Goal: Navigation & Orientation: Find specific page/section

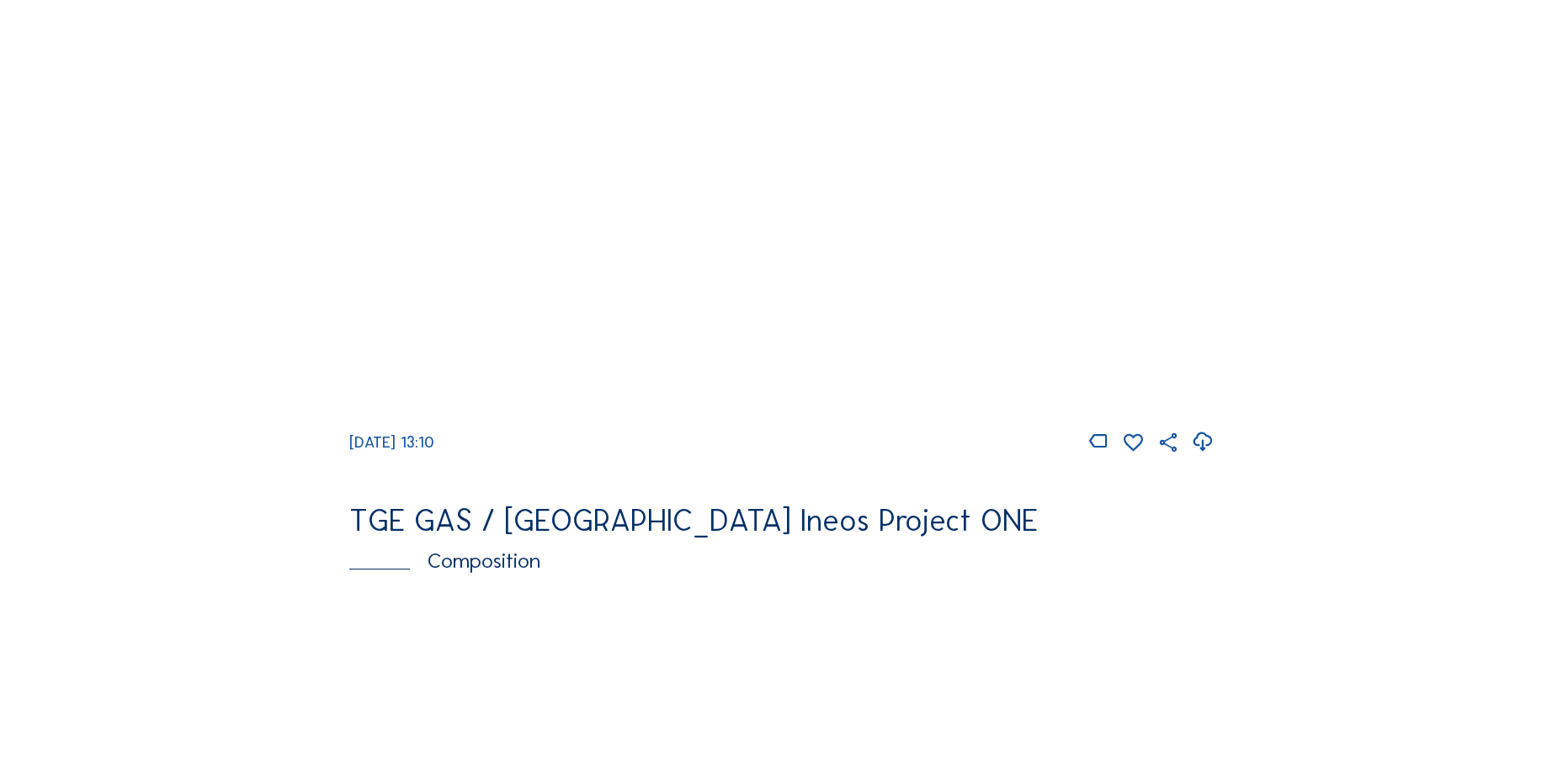
scroll to position [1515, 0]
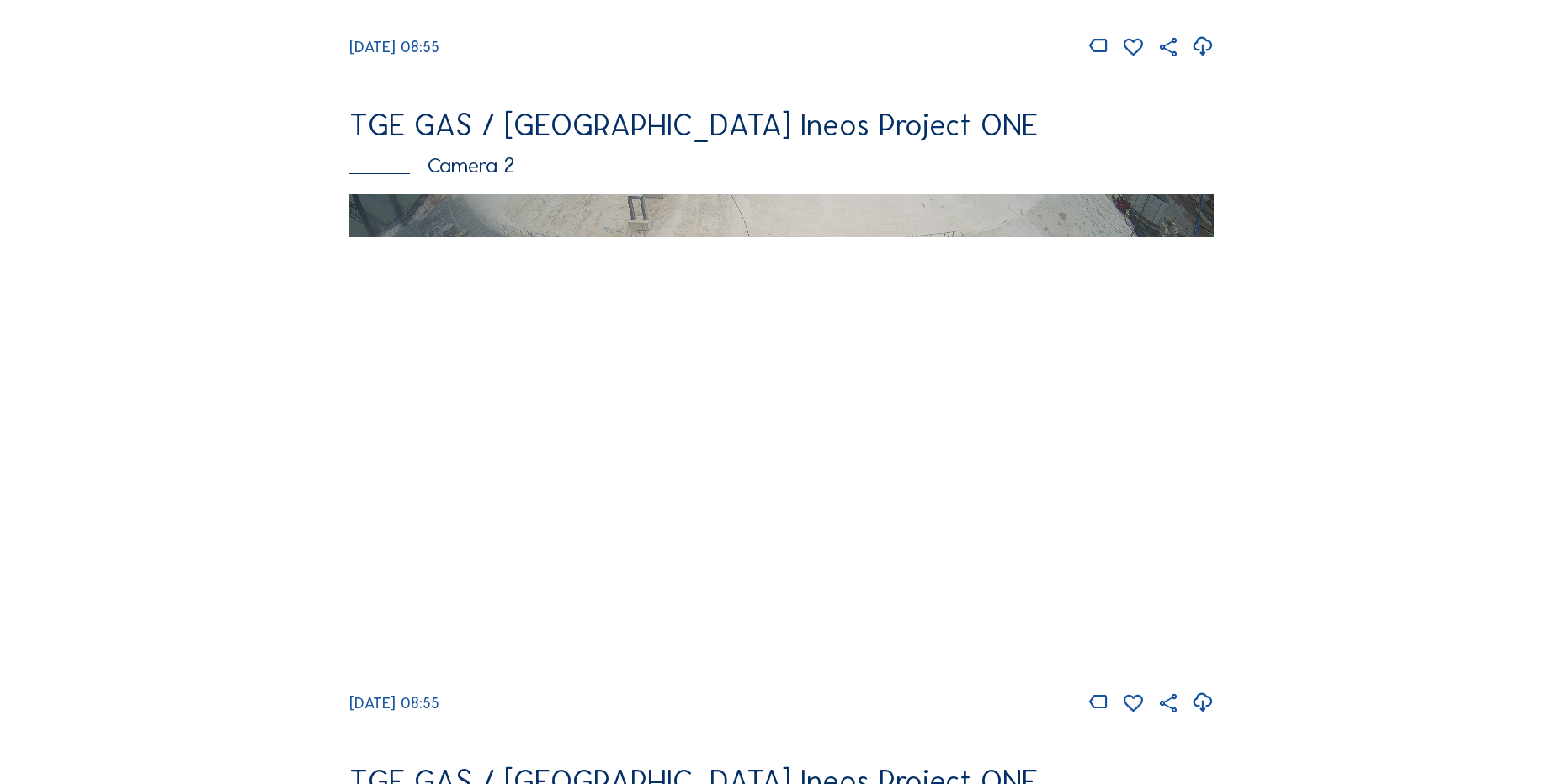
scroll to position [926, 0]
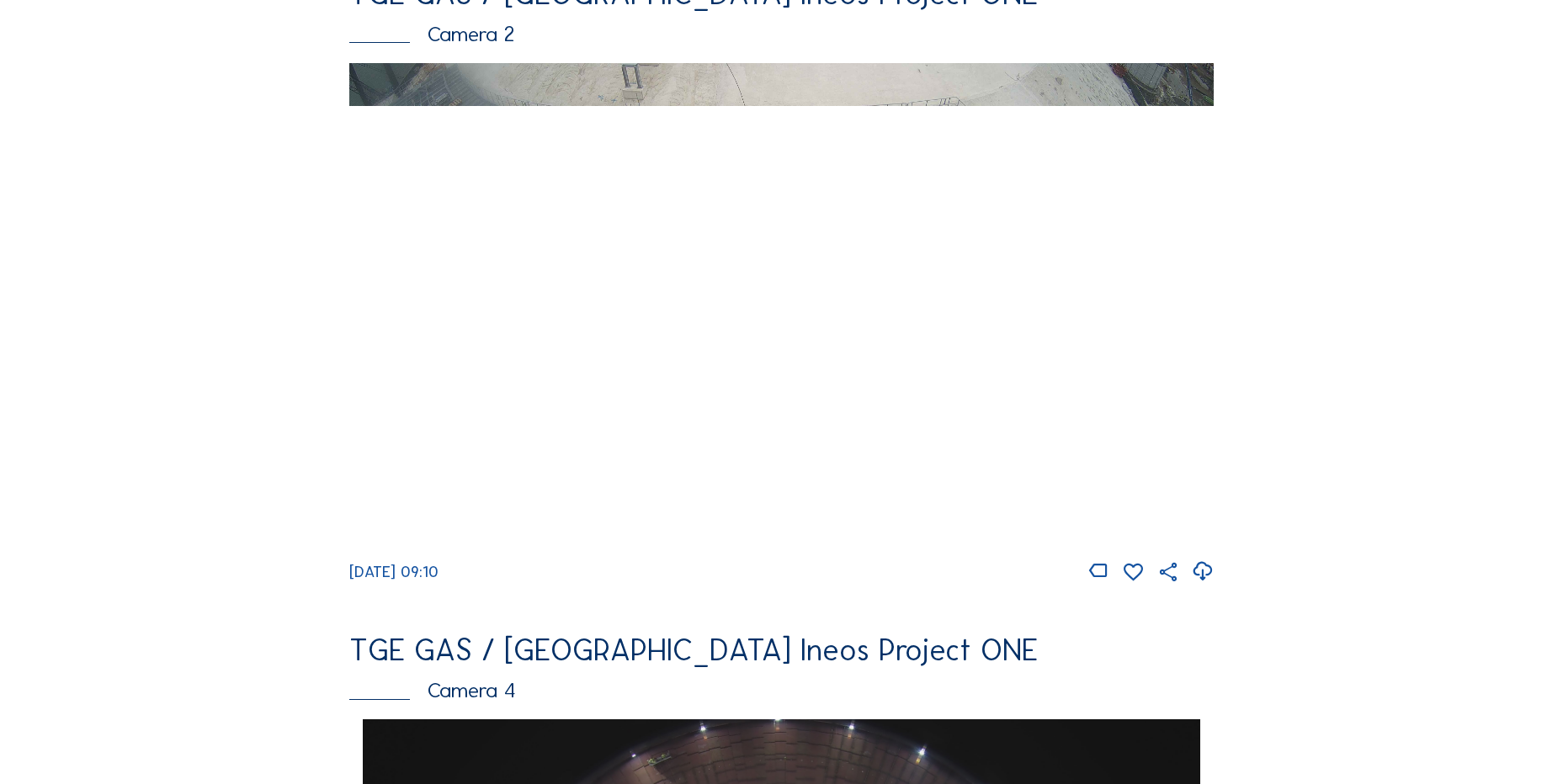
scroll to position [842, 0]
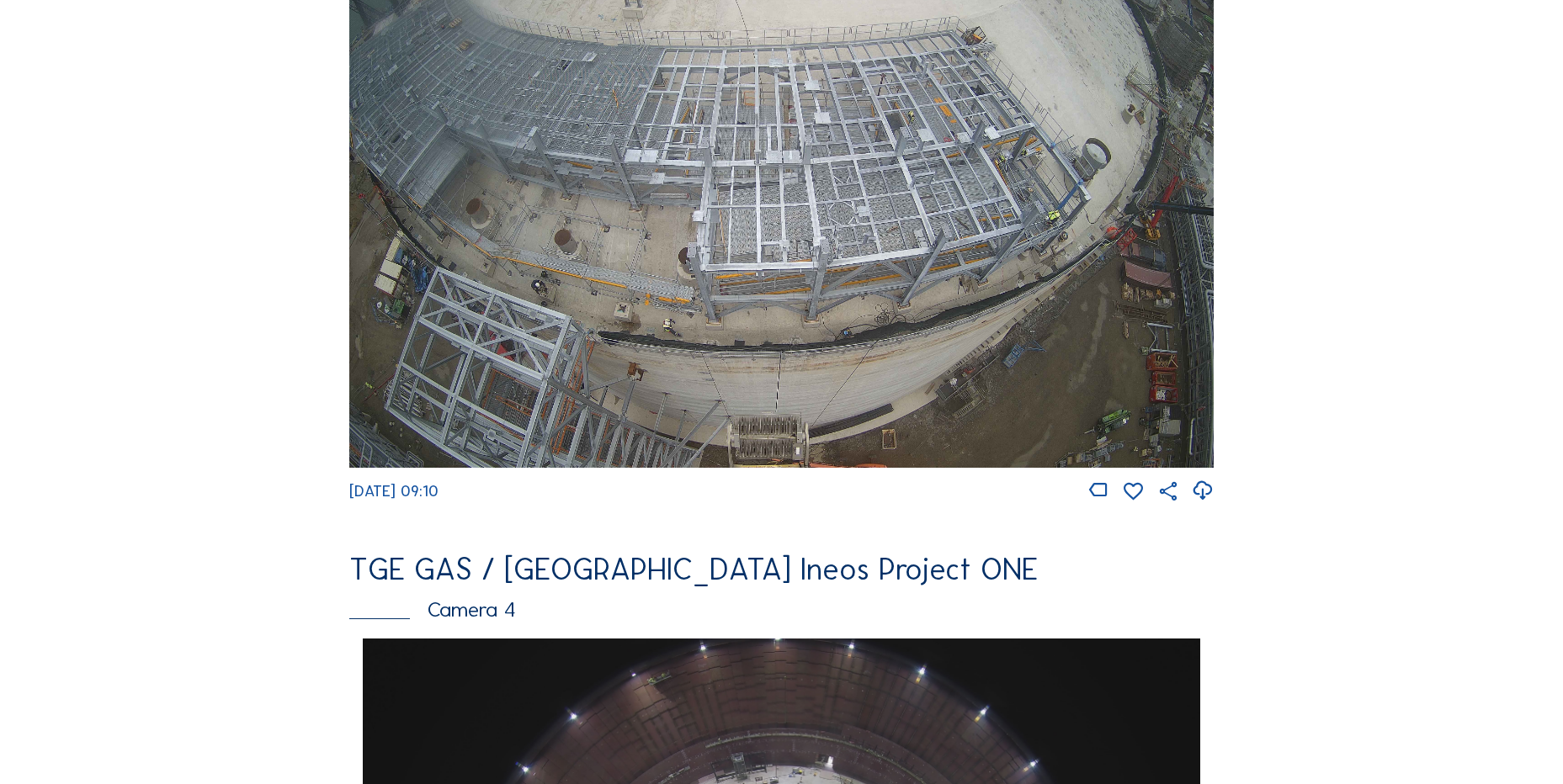
scroll to position [758, 0]
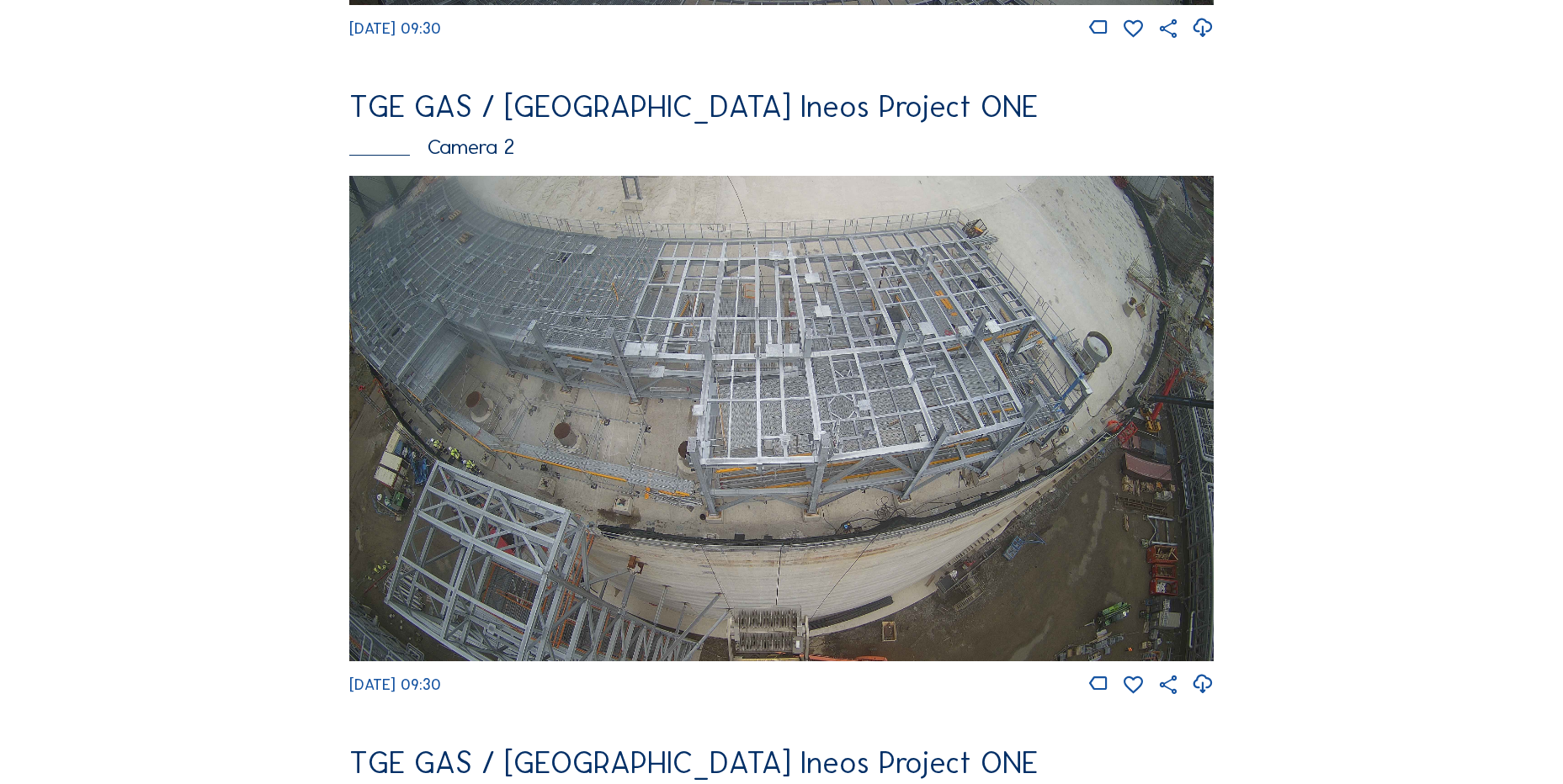
scroll to position [758, 0]
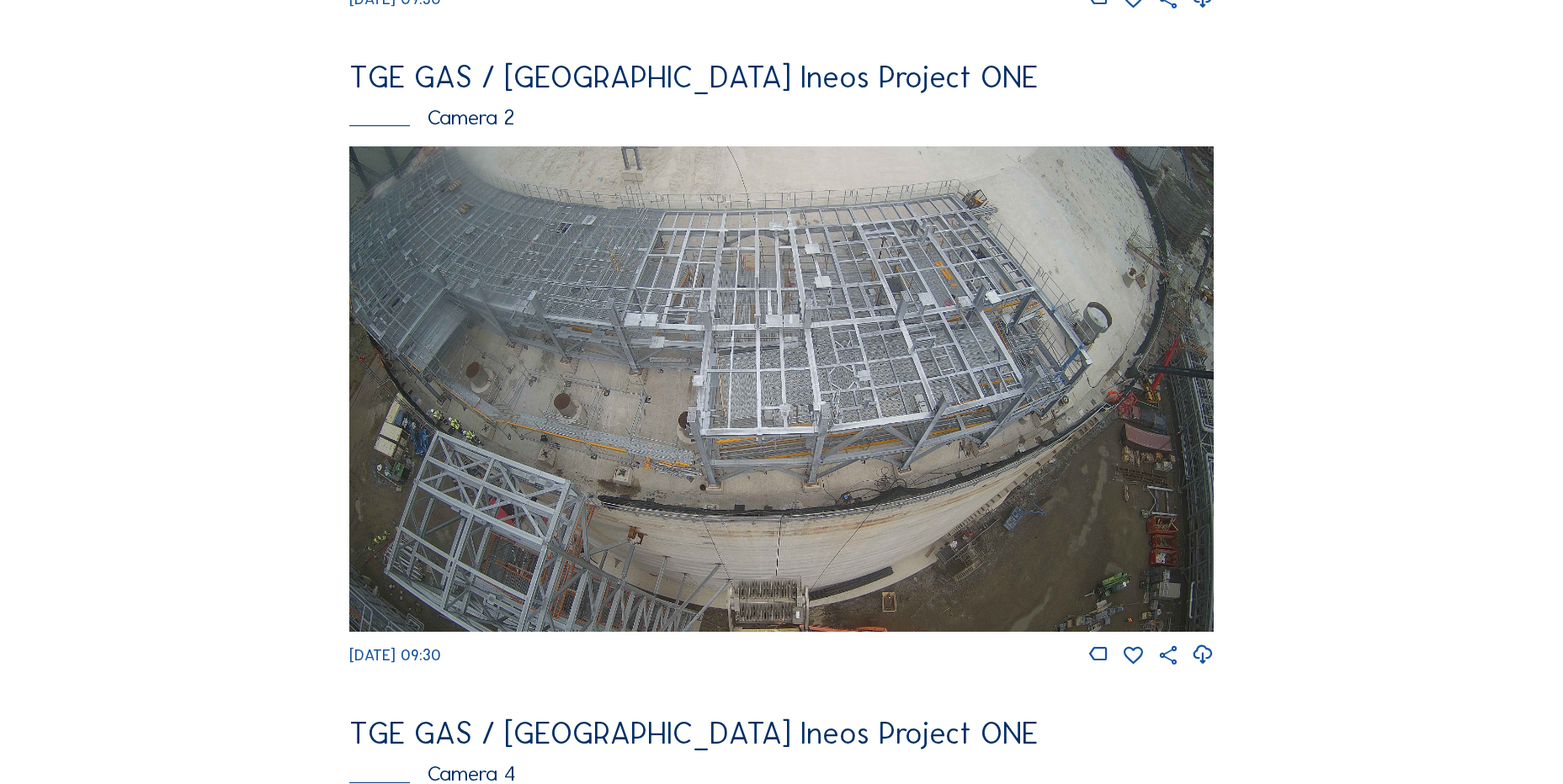
click at [1206, 665] on icon at bounding box center [1202, 655] width 23 height 28
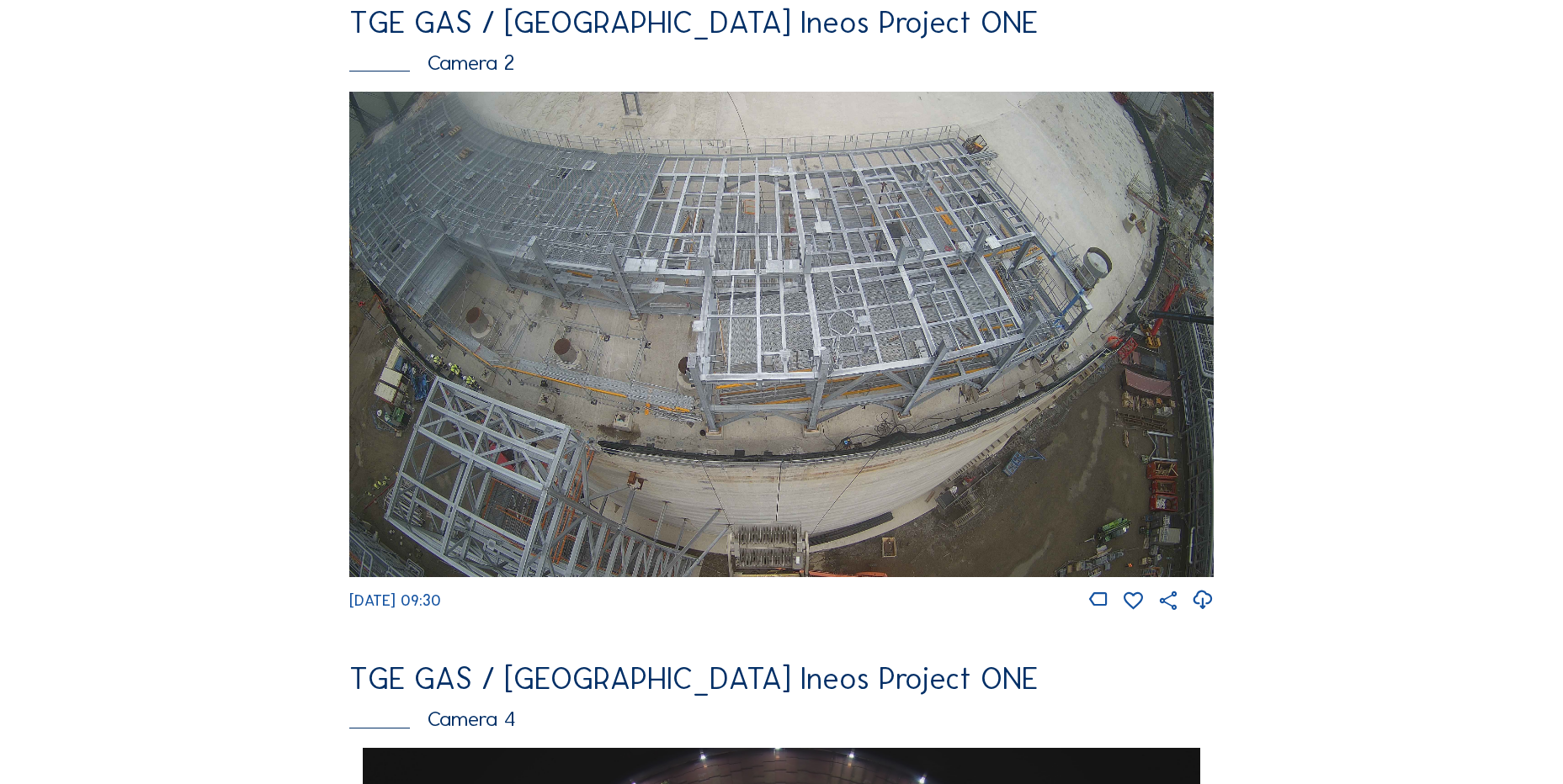
scroll to position [842, 0]
